Goal: Use online tool/utility: Utilize a website feature to perform a specific function

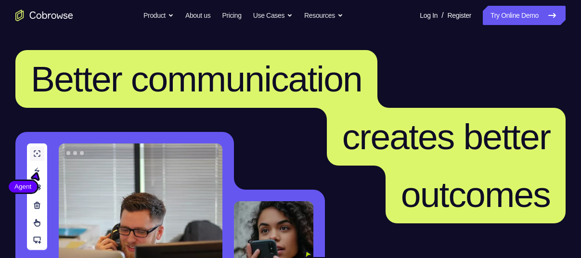
click at [508, 22] on link "Try Online Demo" at bounding box center [524, 15] width 83 height 19
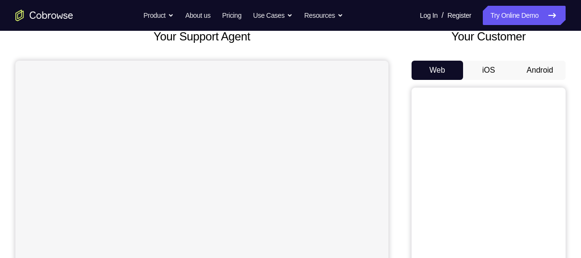
click at [527, 75] on button "Android" at bounding box center [539, 70] width 51 height 19
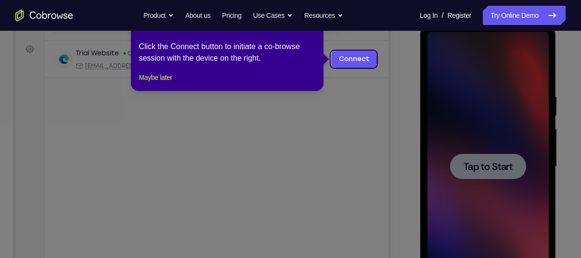
click at [298, 186] on icon at bounding box center [294, 129] width 588 height 258
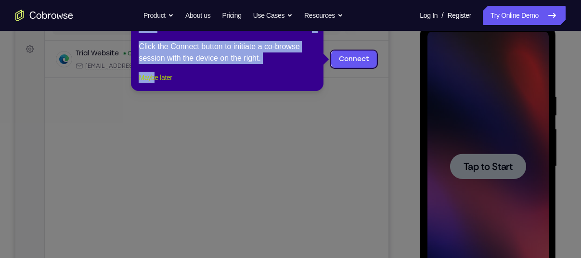
drag, startPoint x: 222, startPoint y: 162, endPoint x: 156, endPoint y: 93, distance: 95.3
drag, startPoint x: 156, startPoint y: 93, endPoint x: 141, endPoint y: 103, distance: 18.2
click at [156, 83] on button "Maybe later" at bounding box center [155, 78] width 33 height 12
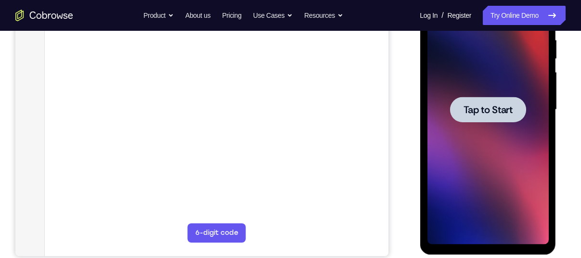
scroll to position [162, 0]
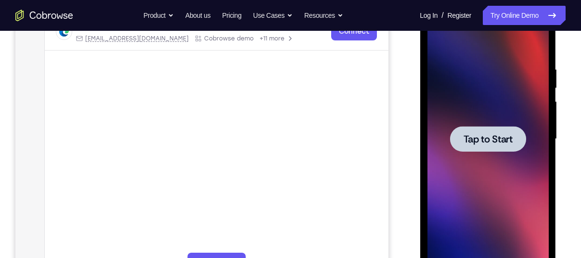
click at [502, 143] on span "Tap to Start" at bounding box center [487, 139] width 49 height 10
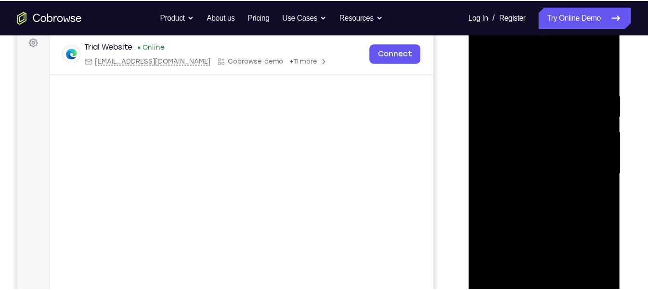
scroll to position [146, 0]
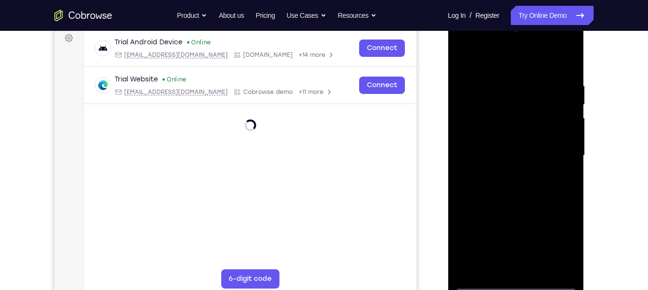
click at [515, 257] on div at bounding box center [515, 155] width 121 height 269
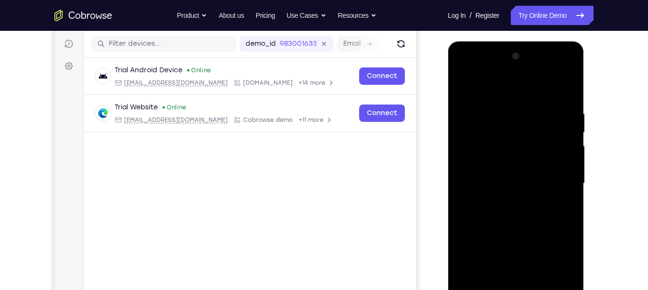
scroll to position [134, 0]
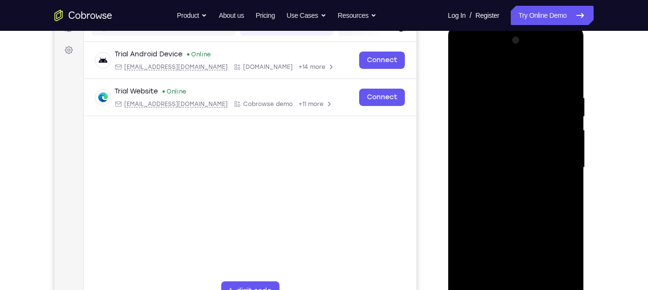
click at [555, 253] on div at bounding box center [515, 167] width 121 height 269
click at [476, 54] on div at bounding box center [515, 167] width 121 height 269
click at [559, 160] on div at bounding box center [515, 167] width 121 height 269
click at [521, 169] on div at bounding box center [515, 167] width 121 height 269
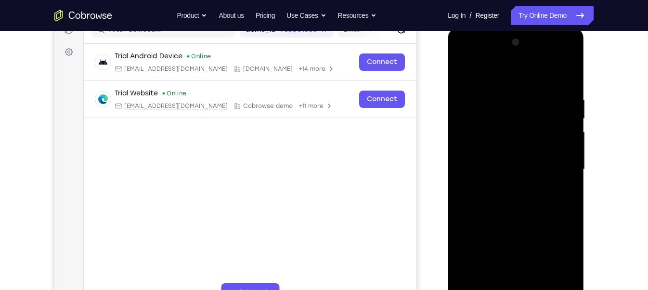
scroll to position [132, 0]
click at [504, 185] on div at bounding box center [515, 169] width 121 height 269
click at [480, 154] on div at bounding box center [515, 169] width 121 height 269
click at [478, 151] on div at bounding box center [515, 169] width 121 height 269
click at [497, 165] on div at bounding box center [515, 169] width 121 height 269
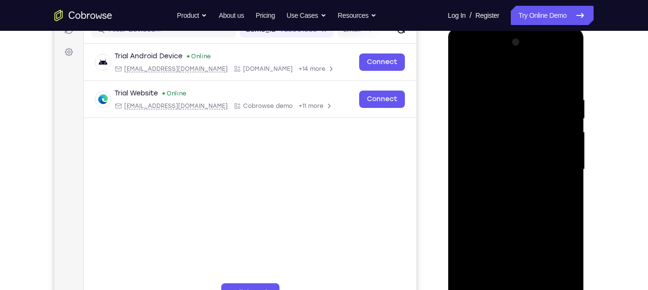
click at [518, 199] on div at bounding box center [515, 169] width 121 height 269
click at [498, 183] on div at bounding box center [515, 169] width 121 height 269
click at [515, 169] on div at bounding box center [515, 169] width 121 height 269
click at [518, 199] on div at bounding box center [515, 169] width 121 height 269
click at [563, 180] on div at bounding box center [515, 169] width 121 height 269
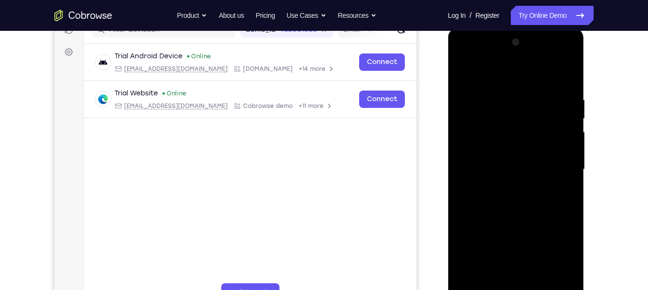
click at [457, 209] on div at bounding box center [515, 169] width 121 height 269
click at [494, 201] on div at bounding box center [515, 169] width 121 height 269
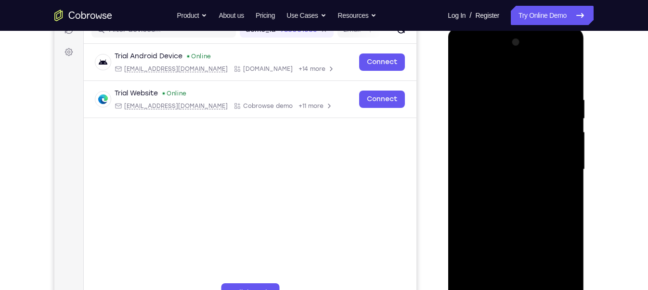
click at [491, 179] on div at bounding box center [515, 169] width 121 height 269
click at [508, 170] on div at bounding box center [515, 169] width 121 height 269
click at [505, 198] on div at bounding box center [515, 169] width 121 height 269
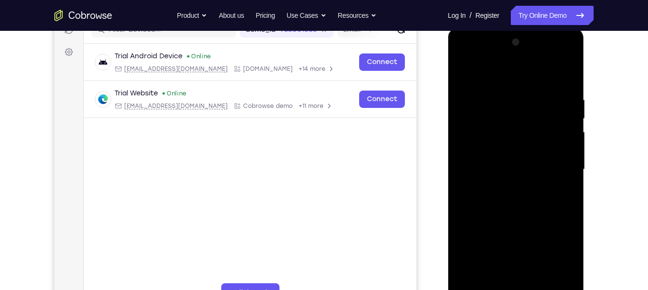
click at [505, 198] on div at bounding box center [515, 169] width 121 height 269
click at [504, 201] on div at bounding box center [515, 169] width 121 height 269
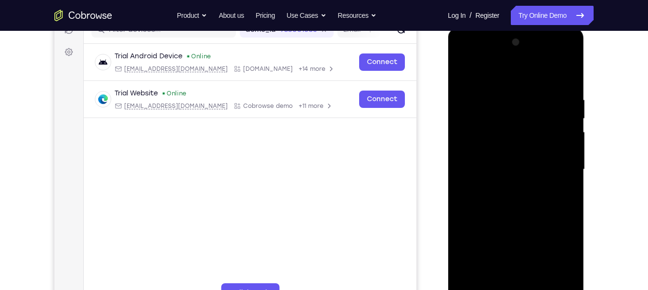
click at [515, 193] on div at bounding box center [515, 169] width 121 height 269
click at [493, 153] on div at bounding box center [515, 169] width 121 height 269
click at [496, 159] on div at bounding box center [515, 169] width 121 height 269
click at [503, 125] on div at bounding box center [515, 169] width 121 height 269
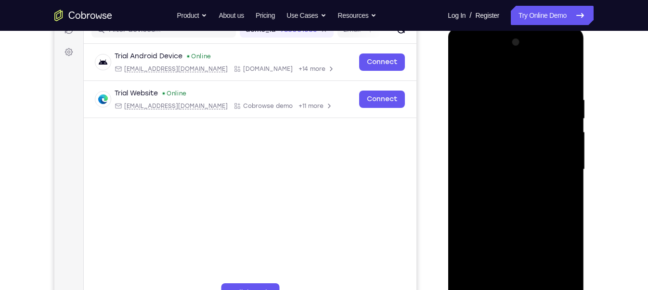
click at [505, 148] on div at bounding box center [515, 169] width 121 height 269
click at [512, 167] on div at bounding box center [515, 169] width 121 height 269
click at [504, 202] on div at bounding box center [515, 169] width 121 height 269
click at [479, 165] on div at bounding box center [515, 169] width 121 height 269
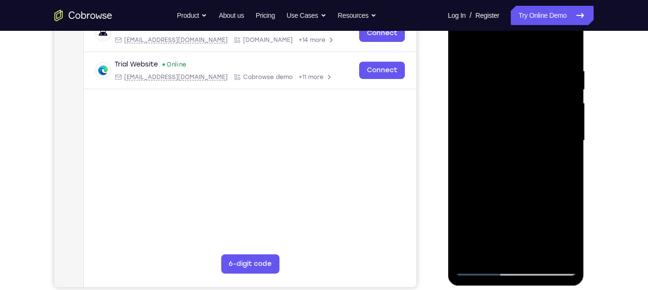
scroll to position [98, 0]
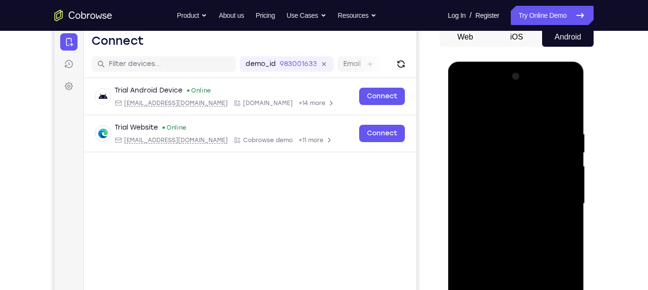
click at [463, 89] on div at bounding box center [515, 203] width 121 height 269
click at [491, 149] on div at bounding box center [515, 203] width 121 height 269
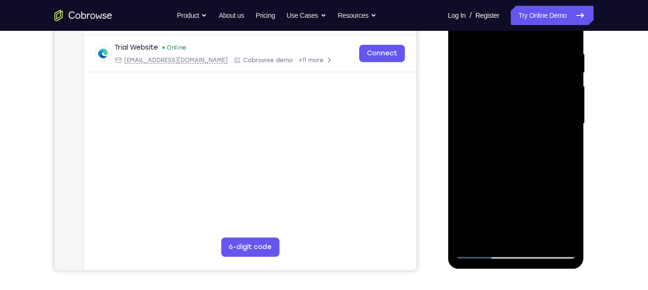
scroll to position [92, 0]
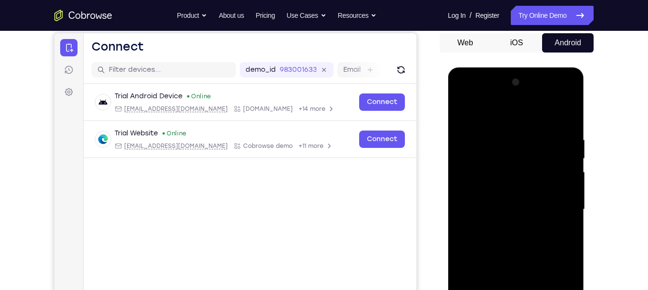
click at [500, 127] on div at bounding box center [515, 209] width 121 height 269
click at [499, 130] on div at bounding box center [515, 209] width 121 height 269
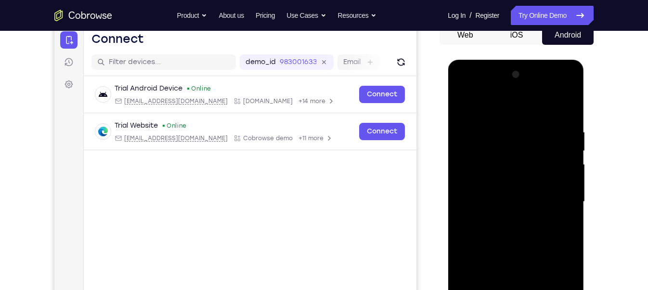
scroll to position [96, 0]
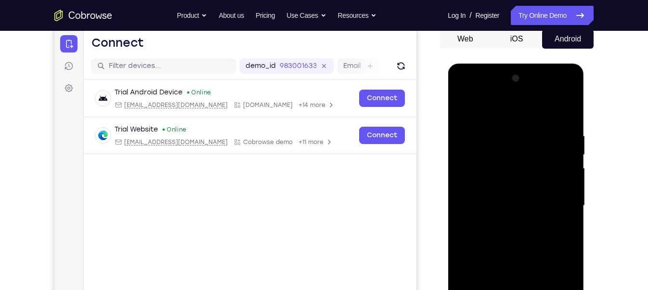
click at [520, 155] on div at bounding box center [515, 205] width 121 height 269
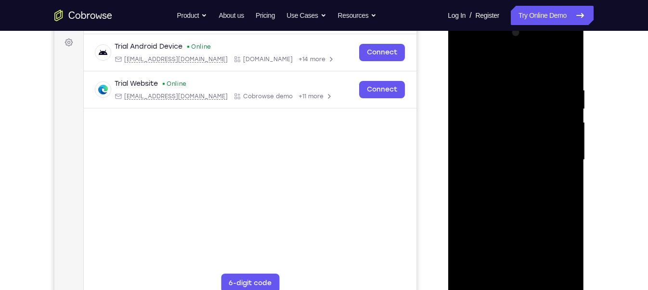
scroll to position [140, 0]
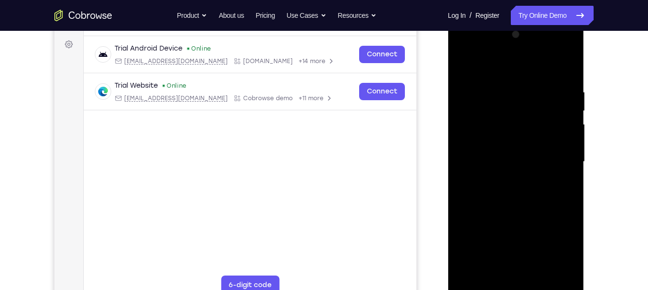
drag, startPoint x: 489, startPoint y: 135, endPoint x: 504, endPoint y: 45, distance: 90.8
click at [504, 45] on div at bounding box center [515, 161] width 121 height 269
drag, startPoint x: 499, startPoint y: 206, endPoint x: 526, endPoint y: 317, distance: 114.5
click at [526, 257] on html "Online web based iOS Simulators and Android Emulators. Run iPhone, iPad, Mobile…" at bounding box center [515, 164] width 137 height 289
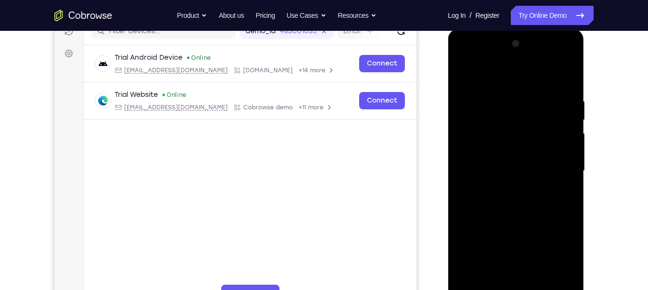
scroll to position [136, 0]
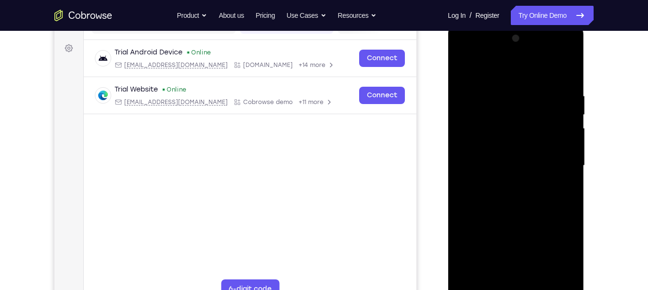
click at [478, 225] on div at bounding box center [515, 165] width 121 height 269
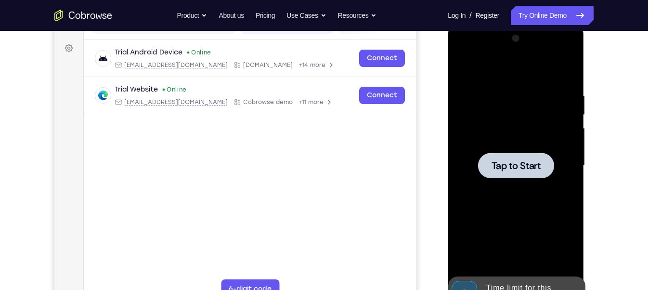
click at [522, 155] on div at bounding box center [515, 166] width 76 height 26
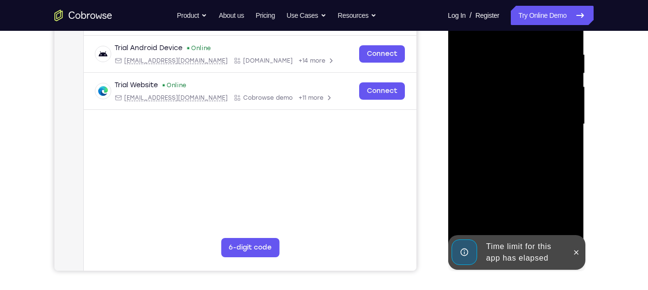
scroll to position [179, 0]
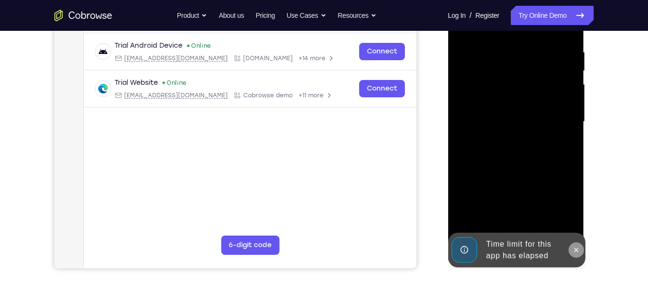
click at [575, 251] on icon at bounding box center [576, 250] width 8 height 8
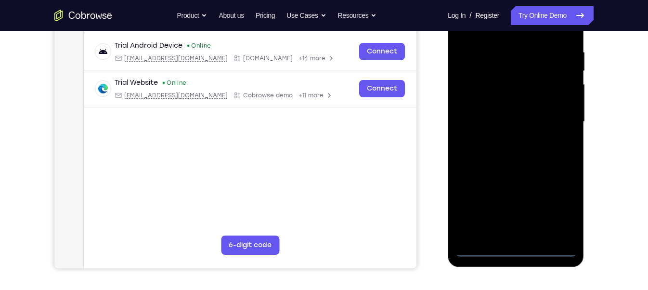
click at [517, 248] on div at bounding box center [515, 121] width 121 height 269
click at [561, 197] on div at bounding box center [515, 121] width 121 height 269
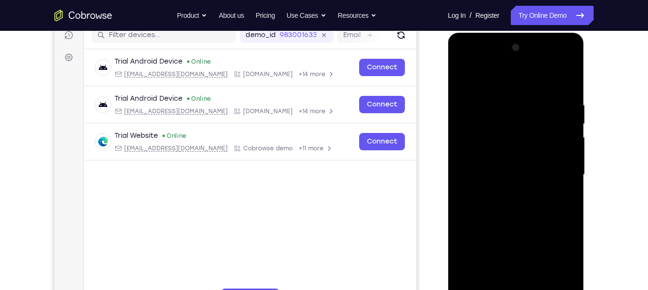
scroll to position [128, 0]
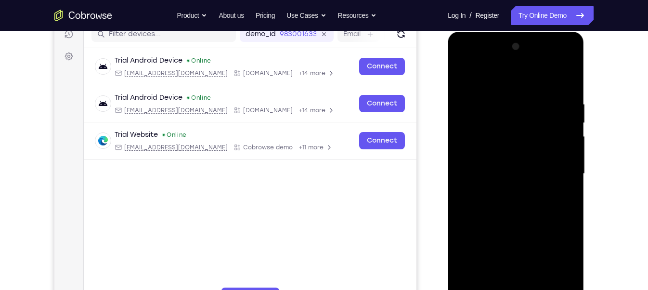
click at [560, 257] on div at bounding box center [515, 173] width 121 height 269
click at [463, 59] on div at bounding box center [515, 173] width 121 height 269
click at [486, 123] on div at bounding box center [515, 173] width 121 height 269
click at [558, 112] on div at bounding box center [515, 173] width 121 height 269
click at [555, 168] on div at bounding box center [515, 173] width 121 height 269
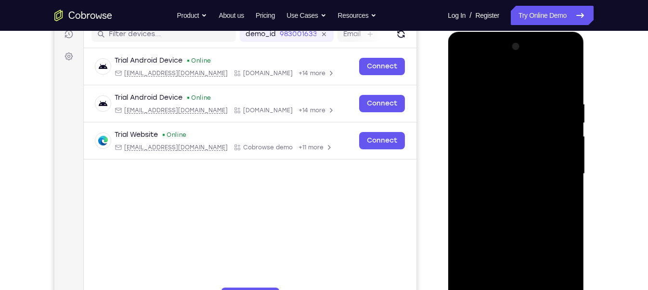
click at [509, 188] on div at bounding box center [515, 173] width 121 height 269
click at [496, 166] on div at bounding box center [515, 173] width 121 height 269
click at [485, 151] on div at bounding box center [515, 173] width 121 height 269
click at [487, 176] on div at bounding box center [515, 173] width 121 height 269
click at [503, 201] on div at bounding box center [515, 173] width 121 height 269
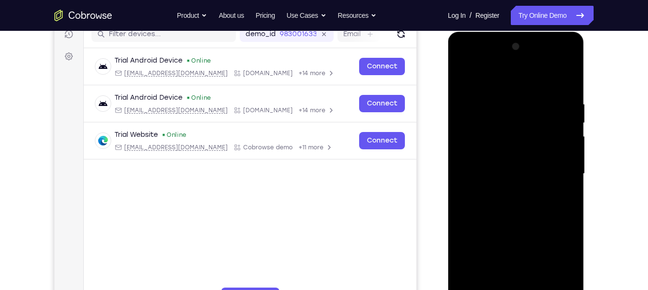
click at [493, 167] on div at bounding box center [515, 173] width 121 height 269
drag, startPoint x: 489, startPoint y: 132, endPoint x: 458, endPoint y: 133, distance: 31.3
click at [458, 133] on div at bounding box center [515, 173] width 121 height 269
click at [563, 133] on div at bounding box center [515, 173] width 121 height 269
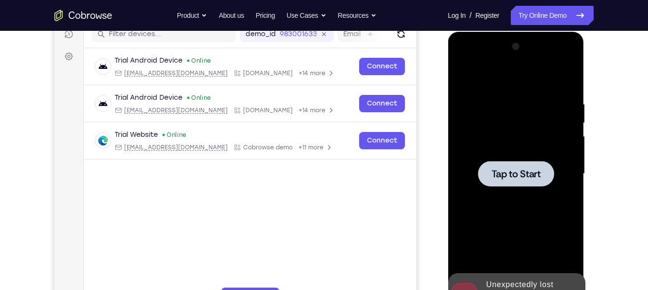
click at [513, 170] on span "Tap to Start" at bounding box center [515, 174] width 49 height 10
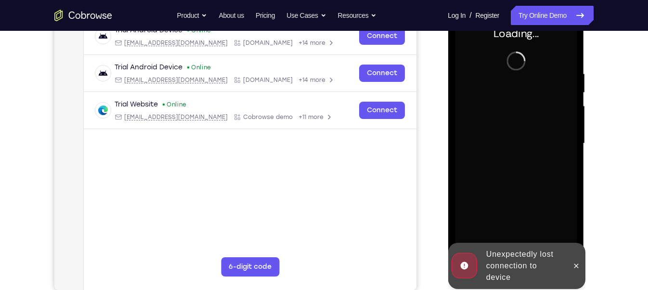
scroll to position [150, 0]
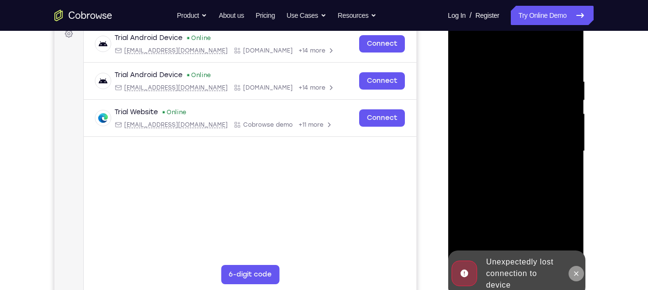
click at [579, 257] on icon at bounding box center [576, 273] width 8 height 8
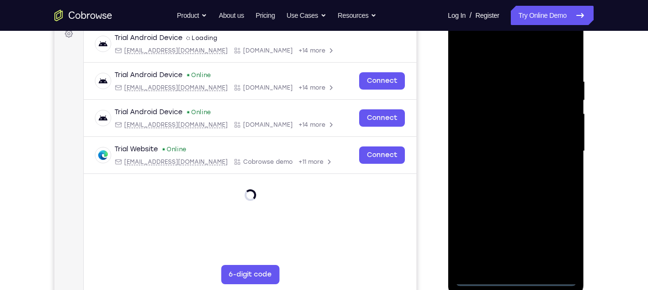
click at [518, 257] on div at bounding box center [515, 150] width 121 height 269
click at [560, 235] on div at bounding box center [515, 150] width 121 height 269
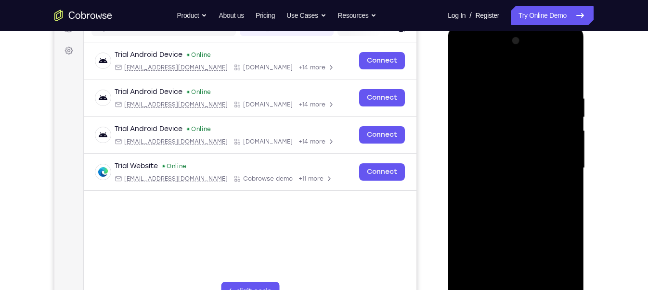
scroll to position [132, 0]
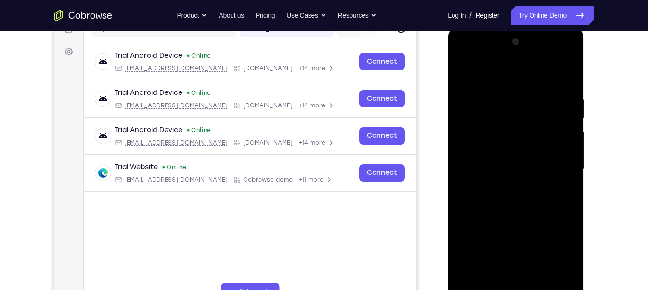
click at [471, 55] on div at bounding box center [515, 168] width 121 height 269
click at [559, 163] on div at bounding box center [515, 168] width 121 height 269
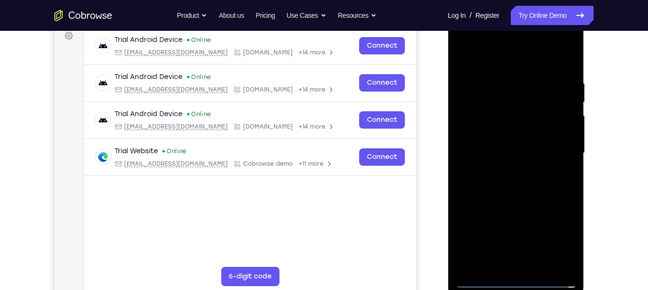
scroll to position [148, 0]
click at [524, 257] on div at bounding box center [515, 152] width 121 height 269
click at [491, 145] on div at bounding box center [515, 152] width 121 height 269
click at [490, 129] on div at bounding box center [515, 152] width 121 height 269
click at [509, 153] on div at bounding box center [515, 152] width 121 height 269
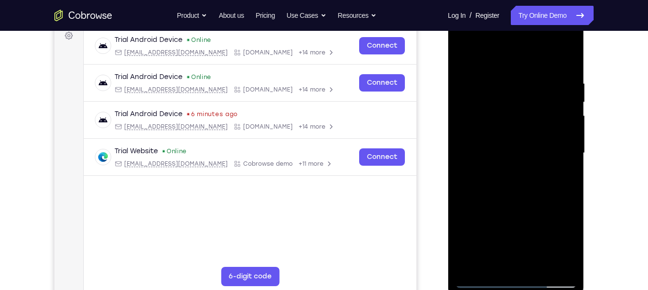
click at [478, 143] on div at bounding box center [515, 152] width 121 height 269
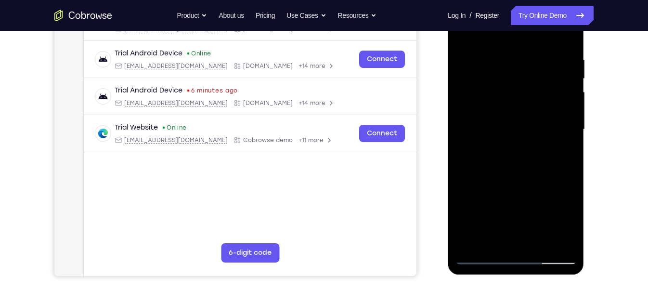
scroll to position [173, 0]
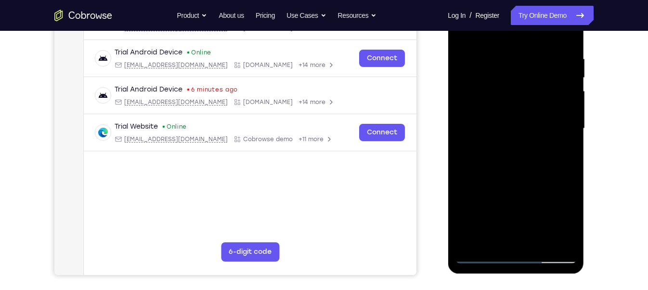
click at [516, 160] on div at bounding box center [515, 128] width 121 height 269
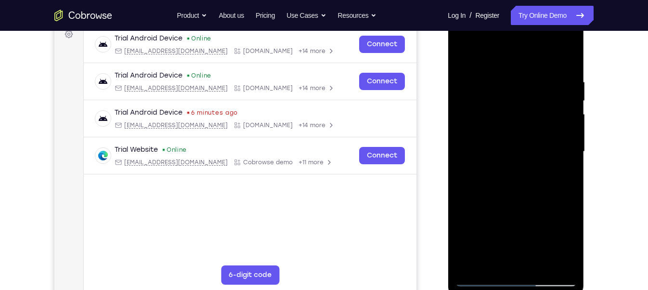
click at [566, 63] on div at bounding box center [515, 151] width 121 height 269
click at [570, 54] on div at bounding box center [515, 151] width 121 height 269
click at [509, 71] on div at bounding box center [515, 151] width 121 height 269
click at [534, 65] on div at bounding box center [515, 151] width 121 height 269
click at [472, 89] on div at bounding box center [515, 151] width 121 height 269
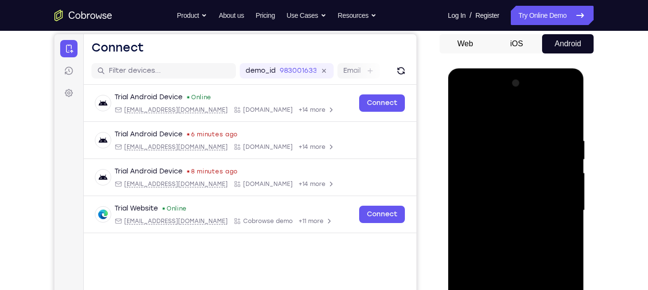
scroll to position [89, 0]
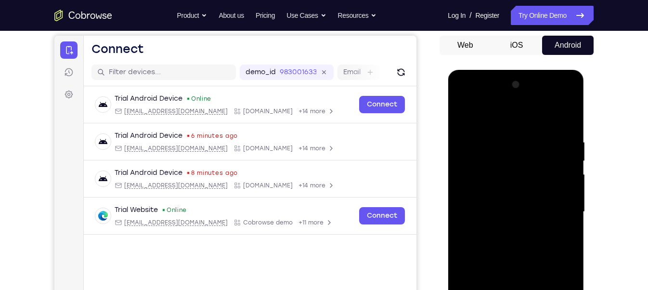
click at [463, 111] on div at bounding box center [515, 211] width 121 height 269
click at [533, 134] on div at bounding box center [515, 211] width 121 height 269
click at [464, 109] on div at bounding box center [515, 211] width 121 height 269
click at [462, 112] on div at bounding box center [515, 211] width 121 height 269
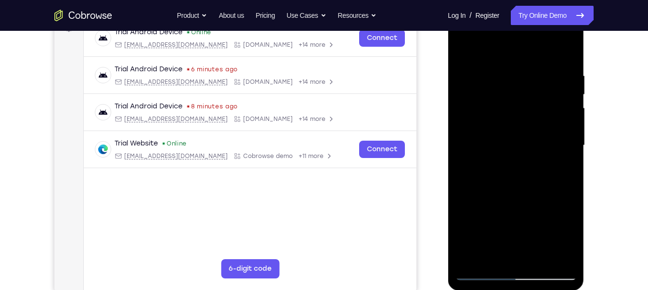
scroll to position [156, 0]
click at [568, 182] on div at bounding box center [515, 144] width 121 height 269
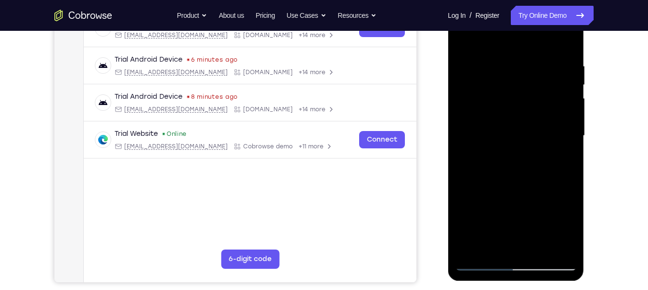
scroll to position [165, 0]
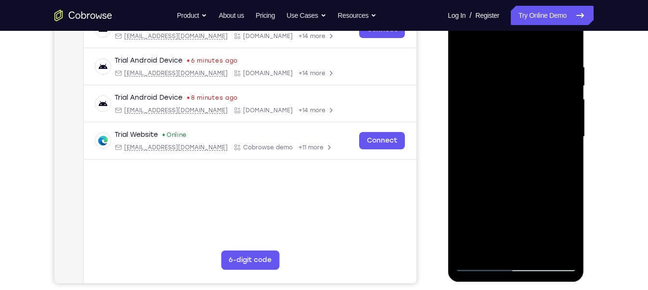
click at [569, 175] on div at bounding box center [515, 136] width 121 height 269
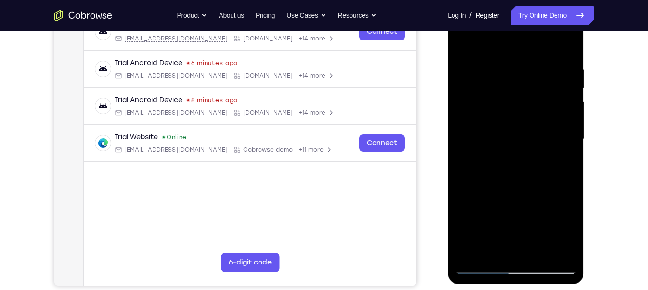
scroll to position [153, 0]
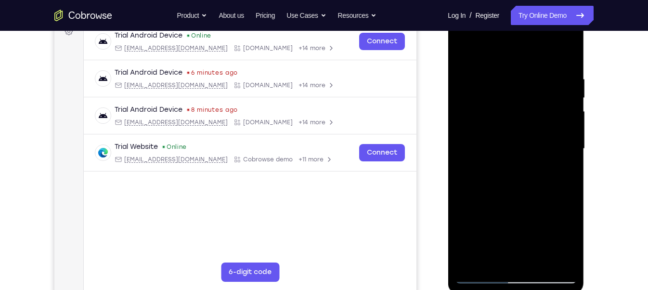
drag, startPoint x: 515, startPoint y: 249, endPoint x: 508, endPoint y: 119, distance: 130.1
click at [508, 119] on div at bounding box center [515, 148] width 121 height 269
click at [462, 204] on div at bounding box center [515, 148] width 121 height 269
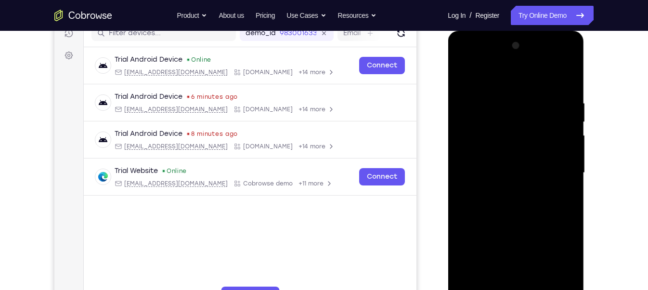
scroll to position [123, 0]
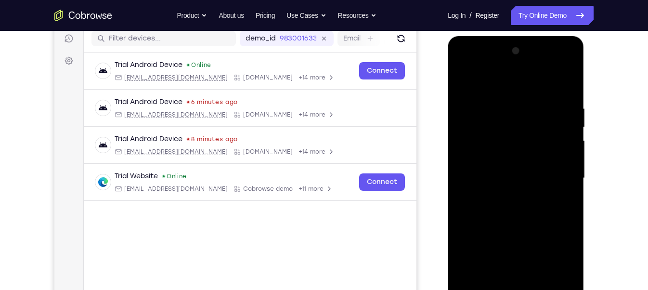
drag, startPoint x: 506, startPoint y: 226, endPoint x: 493, endPoint y: 77, distance: 148.8
click at [493, 77] on div at bounding box center [515, 177] width 121 height 269
drag, startPoint x: 506, startPoint y: 207, endPoint x: 509, endPoint y: 62, distance: 144.9
click at [509, 62] on div at bounding box center [515, 177] width 121 height 269
click at [571, 184] on div at bounding box center [515, 177] width 121 height 269
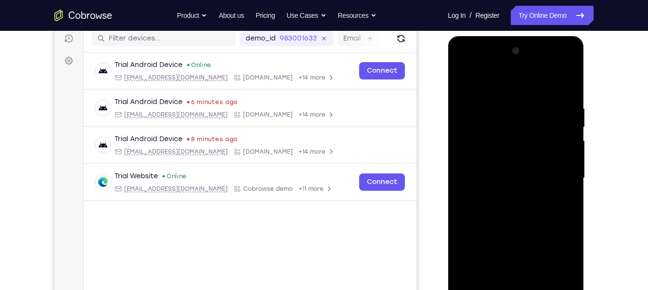
click at [571, 184] on div at bounding box center [515, 177] width 121 height 269
click at [462, 185] on div at bounding box center [515, 177] width 121 height 269
drag, startPoint x: 502, startPoint y: 201, endPoint x: 499, endPoint y: 171, distance: 29.5
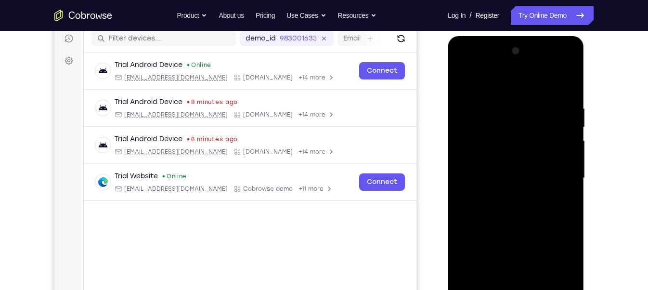
click at [499, 171] on div at bounding box center [515, 177] width 121 height 269
click at [565, 130] on div at bounding box center [515, 177] width 121 height 269
click at [463, 246] on div at bounding box center [515, 177] width 121 height 269
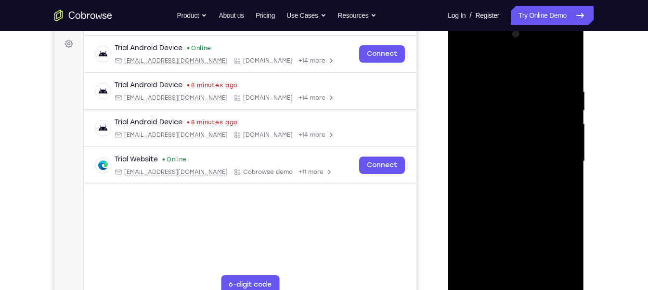
drag, startPoint x: 491, startPoint y: 200, endPoint x: 496, endPoint y: 92, distance: 108.4
click at [496, 92] on div at bounding box center [515, 160] width 121 height 269
drag, startPoint x: 510, startPoint y: 166, endPoint x: 510, endPoint y: 65, distance: 100.1
click at [510, 65] on div at bounding box center [515, 160] width 121 height 269
drag, startPoint x: 503, startPoint y: 169, endPoint x: 501, endPoint y: 103, distance: 65.9
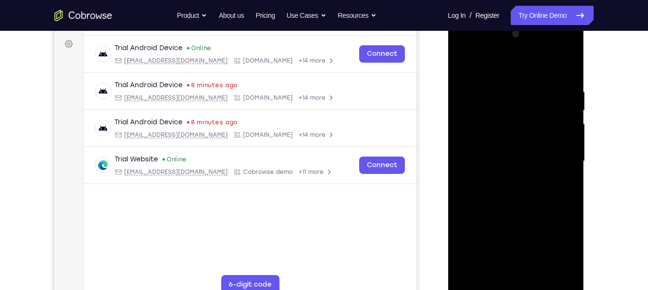
click at [501, 103] on div at bounding box center [515, 160] width 121 height 269
drag, startPoint x: 493, startPoint y: 149, endPoint x: 502, endPoint y: 62, distance: 87.0
click at [502, 62] on div at bounding box center [515, 160] width 121 height 269
drag, startPoint x: 509, startPoint y: 166, endPoint x: 508, endPoint y: 64, distance: 102.0
click at [508, 64] on div at bounding box center [515, 160] width 121 height 269
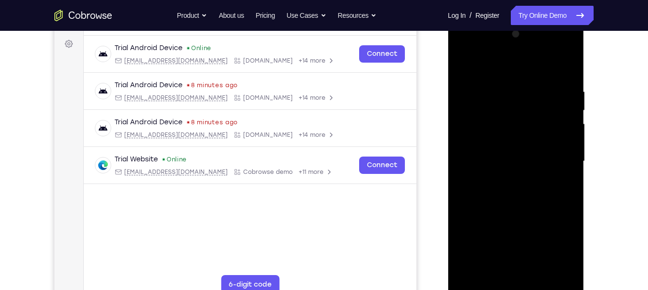
click at [464, 212] on div at bounding box center [515, 160] width 121 height 269
drag, startPoint x: 526, startPoint y: 140, endPoint x: 517, endPoint y: 8, distance: 131.6
click at [517, 19] on html "Online web based iOS Simulators and Android Emulators. Run iPhone, iPad, Mobile…" at bounding box center [515, 163] width 137 height 289
drag, startPoint x: 523, startPoint y: 195, endPoint x: 519, endPoint y: 71, distance: 124.7
click at [519, 71] on div at bounding box center [515, 160] width 121 height 269
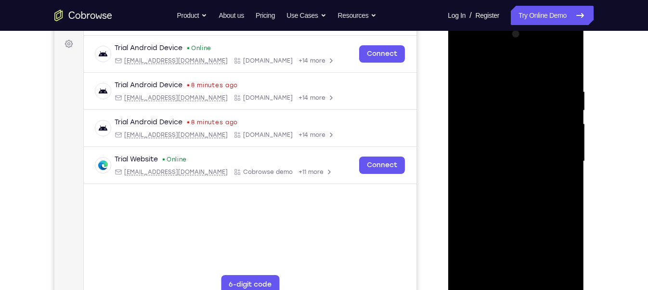
drag, startPoint x: 518, startPoint y: 187, endPoint x: 514, endPoint y: 261, distance: 74.7
click at [514, 257] on div at bounding box center [515, 160] width 121 height 269
drag, startPoint x: 518, startPoint y: 163, endPoint x: 524, endPoint y: 301, distance: 138.7
click at [524, 257] on div at bounding box center [515, 162] width 136 height 287
drag, startPoint x: 527, startPoint y: 212, endPoint x: 524, endPoint y: 129, distance: 82.8
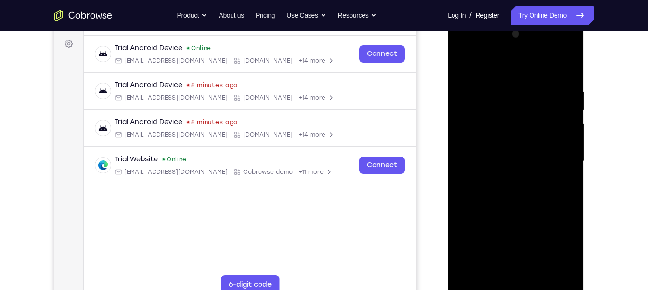
click at [524, 129] on div at bounding box center [515, 160] width 121 height 269
drag, startPoint x: 509, startPoint y: 196, endPoint x: 507, endPoint y: 67, distance: 129.0
click at [507, 67] on div at bounding box center [515, 160] width 121 height 269
click at [464, 240] on div at bounding box center [515, 160] width 121 height 269
drag, startPoint x: 489, startPoint y: 158, endPoint x: 490, endPoint y: 48, distance: 109.7
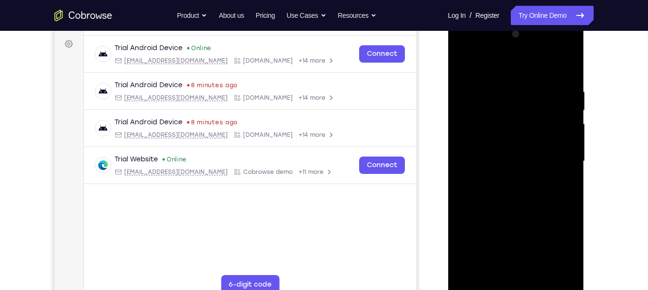
click at [490, 48] on div at bounding box center [515, 160] width 121 height 269
drag, startPoint x: 500, startPoint y: 169, endPoint x: 504, endPoint y: 61, distance: 107.9
click at [504, 61] on div at bounding box center [515, 160] width 121 height 269
drag, startPoint x: 487, startPoint y: 133, endPoint x: 492, endPoint y: 48, distance: 85.3
click at [492, 48] on div at bounding box center [515, 160] width 121 height 269
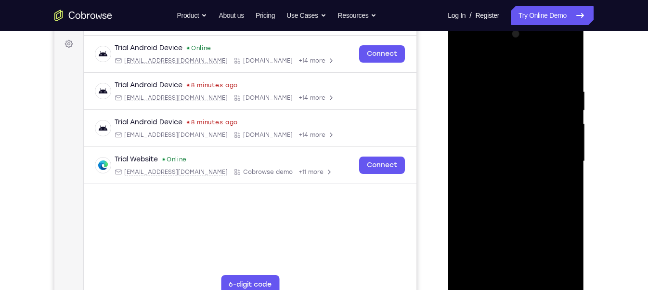
drag, startPoint x: 497, startPoint y: 122, endPoint x: 500, endPoint y: 14, distance: 107.4
click at [500, 19] on html "Online web based iOS Simulators and Android Emulators. Run iPhone, iPad, Mobile…" at bounding box center [515, 163] width 137 height 289
drag, startPoint x: 511, startPoint y: 179, endPoint x: 536, endPoint y: 55, distance: 126.6
click at [536, 55] on div at bounding box center [515, 160] width 121 height 269
drag, startPoint x: 534, startPoint y: 125, endPoint x: 538, endPoint y: 77, distance: 48.8
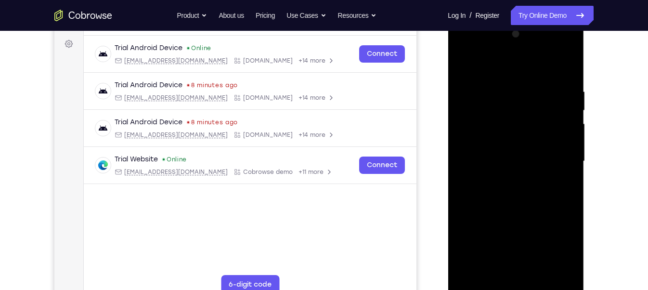
click at [538, 77] on div at bounding box center [515, 160] width 121 height 269
click at [463, 193] on div at bounding box center [515, 160] width 121 height 269
drag, startPoint x: 487, startPoint y: 230, endPoint x: 497, endPoint y: 67, distance: 163.9
click at [497, 67] on div at bounding box center [515, 160] width 121 height 269
drag, startPoint x: 523, startPoint y: 125, endPoint x: 531, endPoint y: 254, distance: 129.2
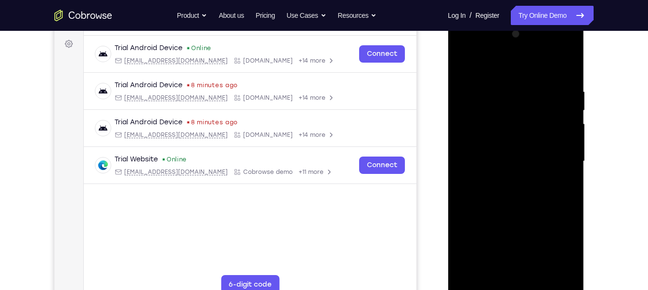
click at [531, 254] on div at bounding box center [515, 160] width 121 height 269
drag, startPoint x: 522, startPoint y: 154, endPoint x: 509, endPoint y: 234, distance: 80.8
click at [509, 234] on div at bounding box center [515, 160] width 121 height 269
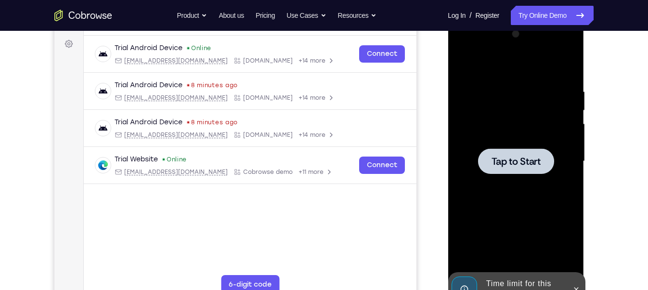
drag, startPoint x: 511, startPoint y: 220, endPoint x: 515, endPoint y: 151, distance: 69.9
click at [515, 151] on div "Tap to Start" at bounding box center [515, 160] width 121 height 269
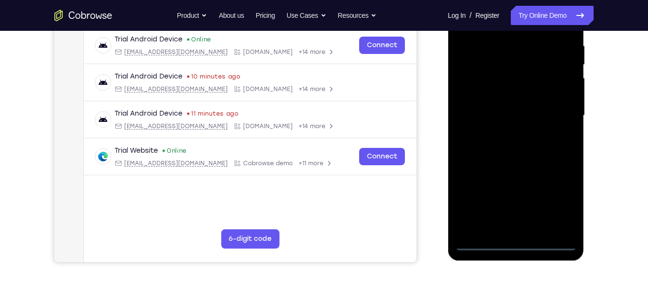
scroll to position [192, 0]
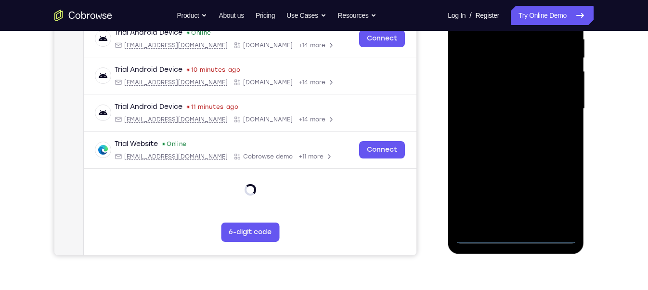
click at [519, 237] on div at bounding box center [515, 108] width 121 height 269
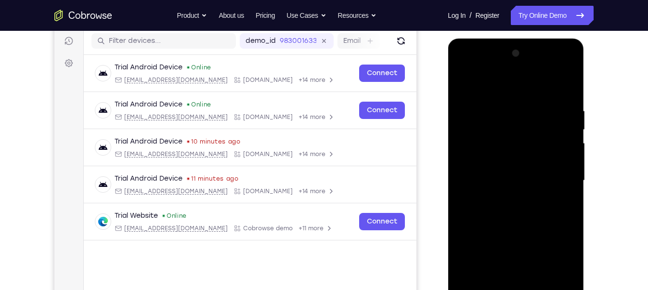
scroll to position [136, 0]
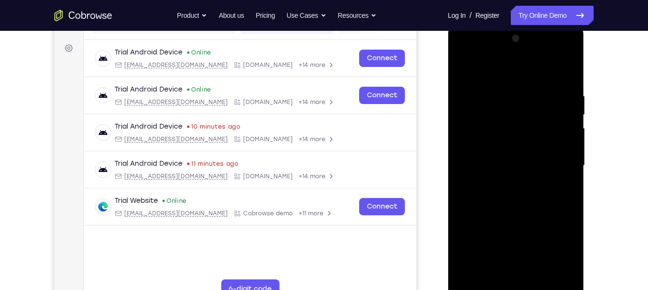
click at [557, 242] on div at bounding box center [515, 165] width 121 height 269
click at [555, 253] on div at bounding box center [515, 165] width 121 height 269
click at [475, 53] on div at bounding box center [515, 165] width 121 height 269
click at [556, 161] on div at bounding box center [515, 165] width 121 height 269
click at [505, 182] on div at bounding box center [515, 165] width 121 height 269
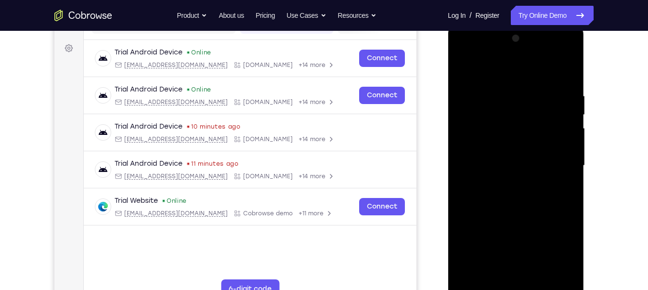
click at [482, 147] on div at bounding box center [515, 165] width 121 height 269
click at [479, 145] on div at bounding box center [515, 165] width 121 height 269
click at [484, 163] on div at bounding box center [515, 165] width 121 height 269
click at [518, 203] on div at bounding box center [515, 165] width 121 height 269
click at [526, 92] on div at bounding box center [515, 165] width 121 height 269
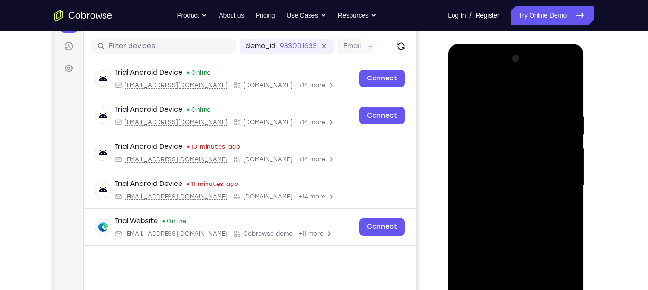
scroll to position [115, 0]
click at [565, 171] on div at bounding box center [515, 185] width 121 height 269
drag, startPoint x: 500, startPoint y: 94, endPoint x: 505, endPoint y: -4, distance: 97.8
click at [505, 44] on html "Online web based iOS Simulators and Android Emulators. Run iPhone, iPad, Mobile…" at bounding box center [515, 188] width 137 height 289
drag, startPoint x: 496, startPoint y: 89, endPoint x: 293, endPoint y: 149, distance: 211.6
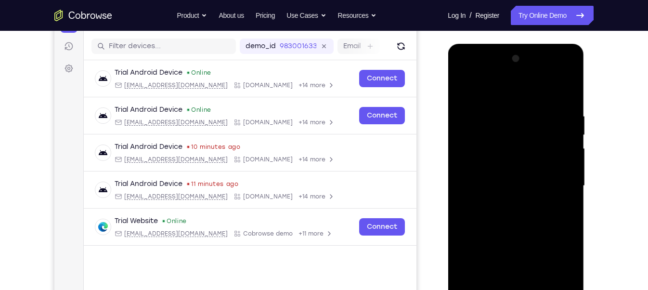
click at [447, 149] on html "Online web based iOS Simulators and Android Emulators. Run iPhone, iPad, Mobile…" at bounding box center [515, 188] width 137 height 289
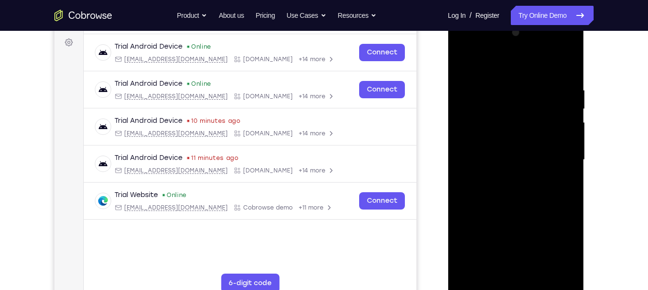
scroll to position [143, 0]
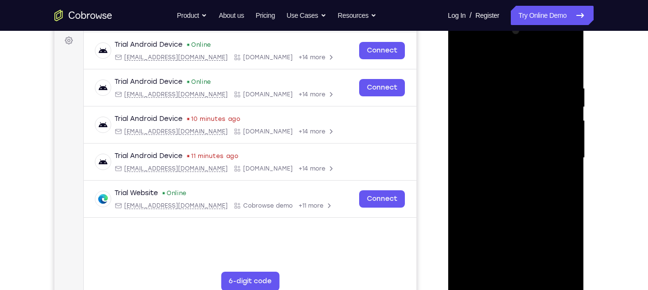
click at [506, 226] on div at bounding box center [515, 157] width 121 height 269
click at [570, 182] on div at bounding box center [515, 157] width 121 height 269
click at [460, 169] on div at bounding box center [515, 157] width 121 height 269
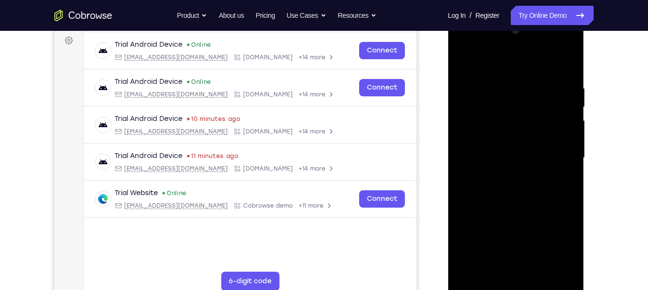
click at [460, 169] on div at bounding box center [515, 157] width 121 height 269
click at [567, 167] on div at bounding box center [515, 157] width 121 height 269
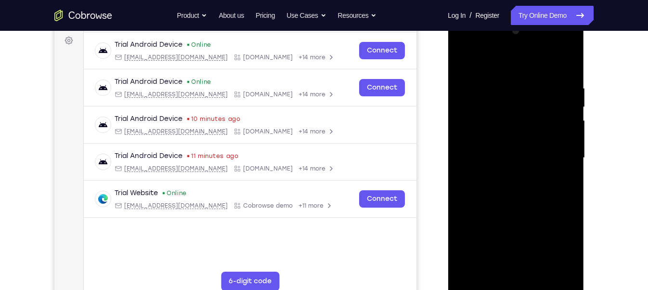
click at [567, 142] on div at bounding box center [515, 157] width 121 height 269
click at [570, 127] on div at bounding box center [515, 157] width 121 height 269
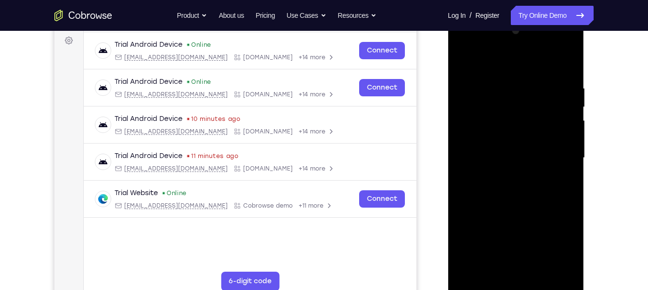
click at [570, 127] on div at bounding box center [515, 157] width 121 height 269
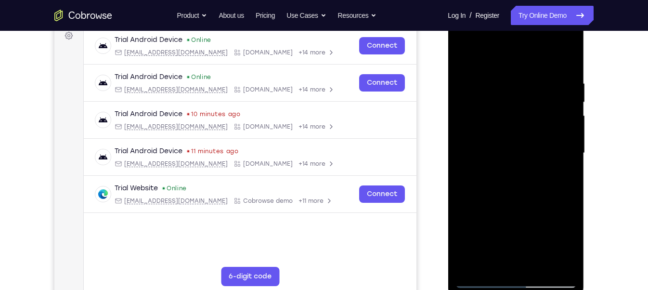
scroll to position [147, 0]
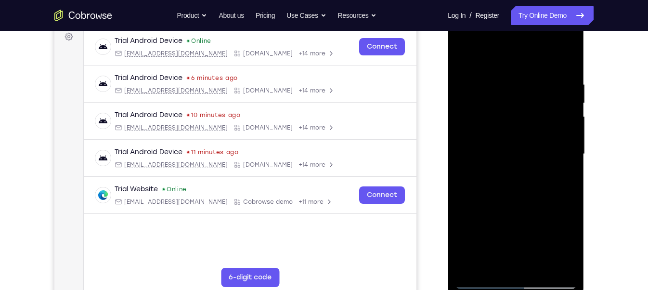
click at [564, 62] on div at bounding box center [515, 153] width 121 height 269
drag, startPoint x: 507, startPoint y: 191, endPoint x: 526, endPoint y: 61, distance: 130.9
click at [526, 61] on div at bounding box center [515, 153] width 121 height 269
drag, startPoint x: 515, startPoint y: 222, endPoint x: 500, endPoint y: 261, distance: 41.6
click at [500, 257] on div at bounding box center [515, 153] width 121 height 269
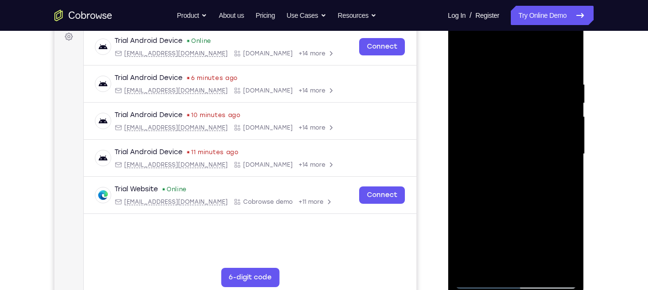
drag, startPoint x: 516, startPoint y: 119, endPoint x: 503, endPoint y: 227, distance: 108.6
click at [503, 227] on div at bounding box center [515, 153] width 121 height 269
drag, startPoint x: 514, startPoint y: 153, endPoint x: 509, endPoint y: 161, distance: 9.3
click at [509, 161] on div at bounding box center [515, 153] width 121 height 269
drag, startPoint x: 504, startPoint y: 183, endPoint x: 526, endPoint y: 21, distance: 163.7
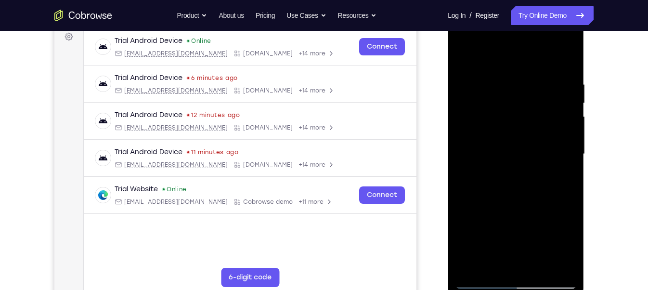
click at [526, 21] on div at bounding box center [515, 153] width 121 height 269
drag, startPoint x: 487, startPoint y: 222, endPoint x: 503, endPoint y: 80, distance: 143.3
click at [503, 80] on div at bounding box center [515, 153] width 121 height 269
drag, startPoint x: 503, startPoint y: 181, endPoint x: 512, endPoint y: 78, distance: 102.9
click at [512, 78] on div at bounding box center [515, 153] width 121 height 269
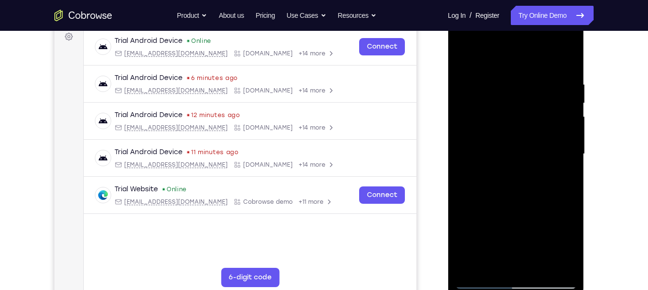
drag, startPoint x: 511, startPoint y: 91, endPoint x: 503, endPoint y: 137, distance: 46.4
click at [503, 137] on div at bounding box center [515, 153] width 121 height 269
drag, startPoint x: 503, startPoint y: 137, endPoint x: 486, endPoint y: 238, distance: 102.9
click at [486, 238] on div at bounding box center [515, 153] width 121 height 269
drag, startPoint x: 514, startPoint y: 213, endPoint x: 507, endPoint y: 99, distance: 114.2
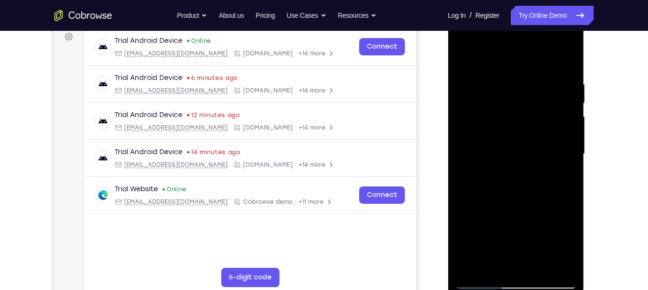
click at [507, 99] on div at bounding box center [515, 153] width 121 height 269
drag, startPoint x: 496, startPoint y: 195, endPoint x: 497, endPoint y: 100, distance: 95.8
click at [497, 100] on div at bounding box center [515, 153] width 121 height 269
drag, startPoint x: 507, startPoint y: 173, endPoint x: 504, endPoint y: 70, distance: 102.5
click at [504, 70] on div at bounding box center [515, 153] width 121 height 269
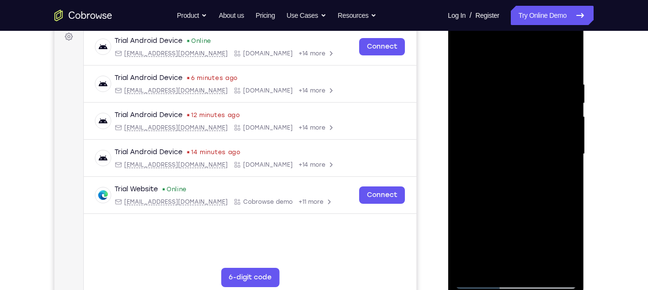
drag, startPoint x: 504, startPoint y: 209, endPoint x: 495, endPoint y: 83, distance: 126.4
click at [495, 83] on div at bounding box center [515, 153] width 121 height 269
click at [537, 257] on div at bounding box center [515, 153] width 121 height 269
click at [519, 202] on div at bounding box center [515, 153] width 121 height 269
click at [510, 146] on div at bounding box center [515, 153] width 121 height 269
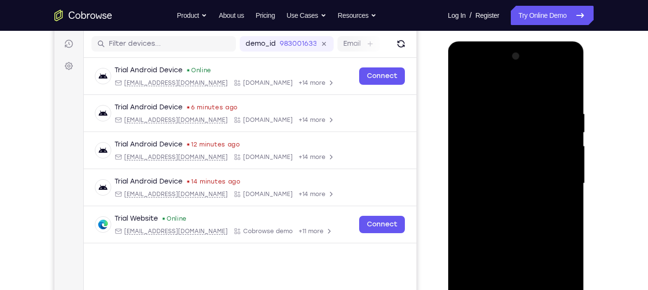
scroll to position [102, 0]
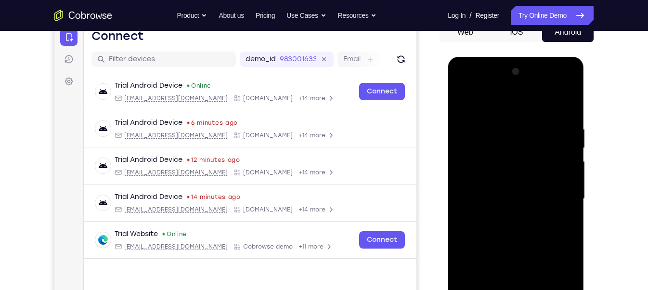
click at [465, 110] on div at bounding box center [515, 198] width 121 height 269
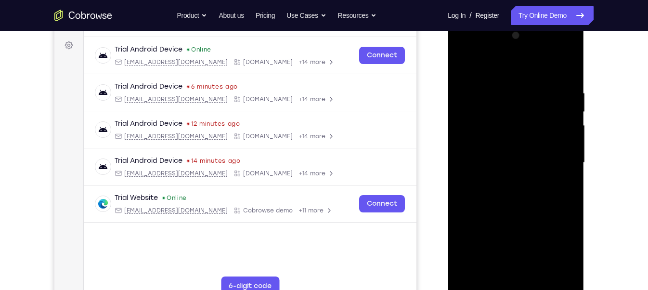
scroll to position [138, 0]
drag, startPoint x: 493, startPoint y: 222, endPoint x: 517, endPoint y: 62, distance: 161.5
click at [517, 62] on div at bounding box center [515, 163] width 121 height 269
drag, startPoint x: 544, startPoint y: 120, endPoint x: 493, endPoint y: 131, distance: 52.2
click at [493, 131] on div at bounding box center [515, 163] width 121 height 269
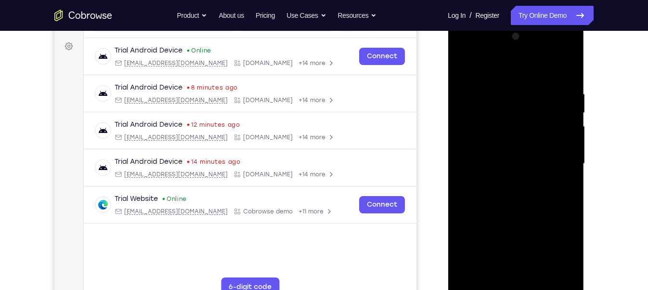
drag, startPoint x: 548, startPoint y: 127, endPoint x: 542, endPoint y: 122, distance: 7.9
click at [542, 122] on div at bounding box center [515, 163] width 121 height 269
drag, startPoint x: 542, startPoint y: 122, endPoint x: 495, endPoint y: 124, distance: 46.7
click at [495, 124] on div at bounding box center [515, 163] width 121 height 269
drag, startPoint x: 495, startPoint y: 124, endPoint x: 567, endPoint y: 127, distance: 72.2
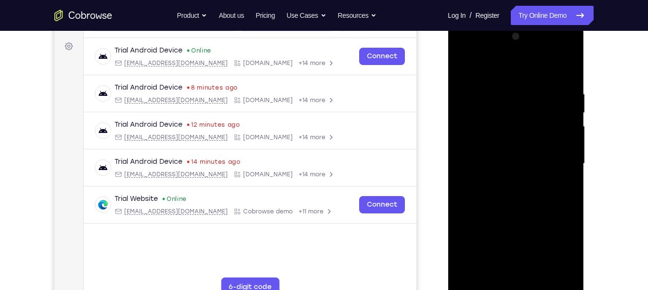
click at [567, 127] on div at bounding box center [515, 163] width 121 height 269
click at [464, 64] on div at bounding box center [515, 163] width 121 height 269
drag, startPoint x: 490, startPoint y: 161, endPoint x: 524, endPoint y: -67, distance: 231.0
click at [524, 22] on html "Online web based iOS Simulators and Android Emulators. Run iPhone, iPad, Mobile…" at bounding box center [515, 166] width 137 height 289
click at [472, 257] on div at bounding box center [515, 163] width 121 height 269
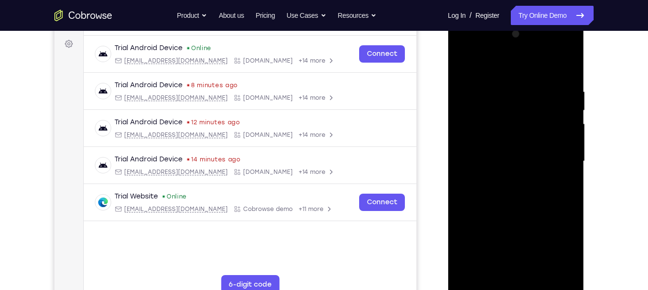
scroll to position [140, 0]
click at [501, 89] on div at bounding box center [515, 161] width 121 height 269
click at [569, 103] on div at bounding box center [515, 161] width 121 height 269
click at [478, 135] on div at bounding box center [515, 161] width 121 height 269
click at [539, 140] on div at bounding box center [515, 161] width 121 height 269
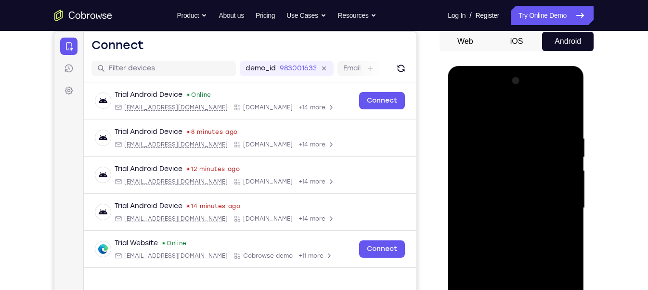
scroll to position [107, 0]
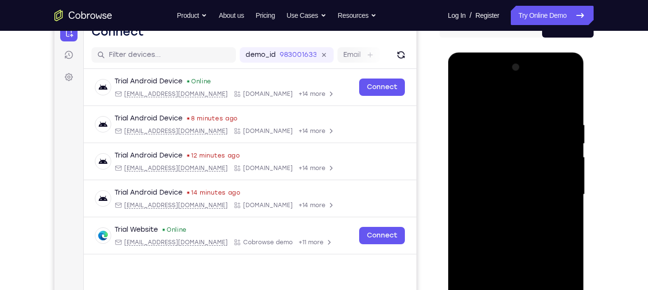
click at [565, 103] on div at bounding box center [515, 194] width 121 height 269
drag, startPoint x: 524, startPoint y: 227, endPoint x: 555, endPoint y: 17, distance: 211.7
click at [555, 52] on html "Online web based iOS Simulators and Android Emulators. Run iPhone, iPad, Mobile…" at bounding box center [515, 196] width 137 height 289
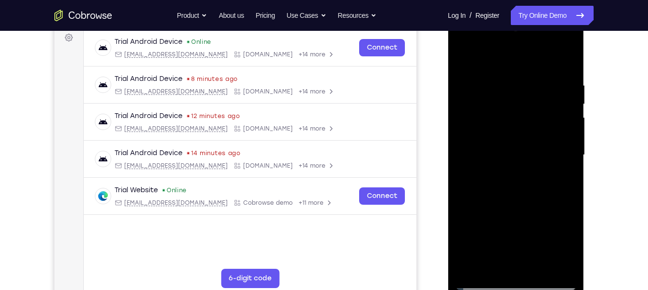
scroll to position [144, 0]
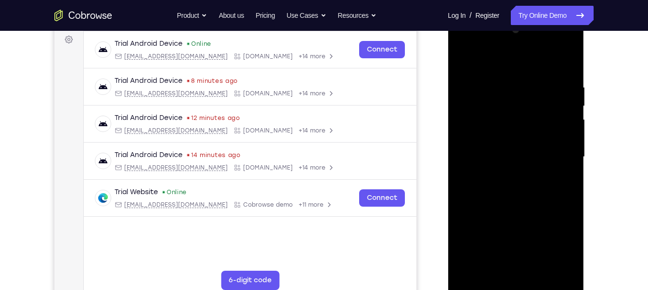
click at [470, 257] on div at bounding box center [515, 156] width 121 height 269
drag, startPoint x: 502, startPoint y: 135, endPoint x: 520, endPoint y: 317, distance: 182.3
click at [520, 257] on html "Online web based iOS Simulators and Android Emulators. Run iPhone, iPad, Mobile…" at bounding box center [515, 159] width 137 height 289
click at [503, 80] on div at bounding box center [515, 156] width 121 height 269
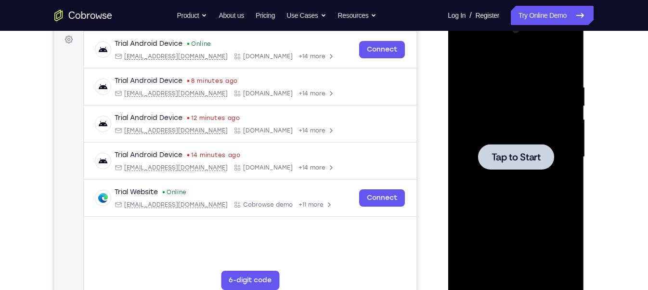
click at [530, 155] on span "Tap to Start" at bounding box center [515, 157] width 49 height 10
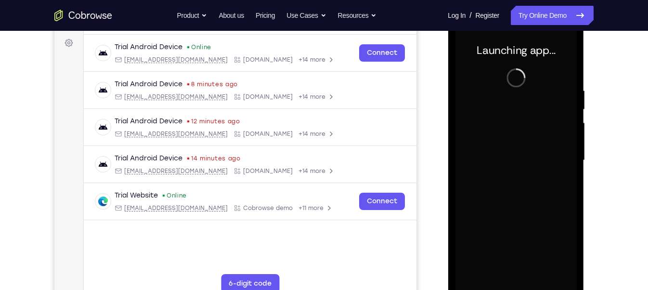
scroll to position [139, 0]
